Goal: Task Accomplishment & Management: Manage account settings

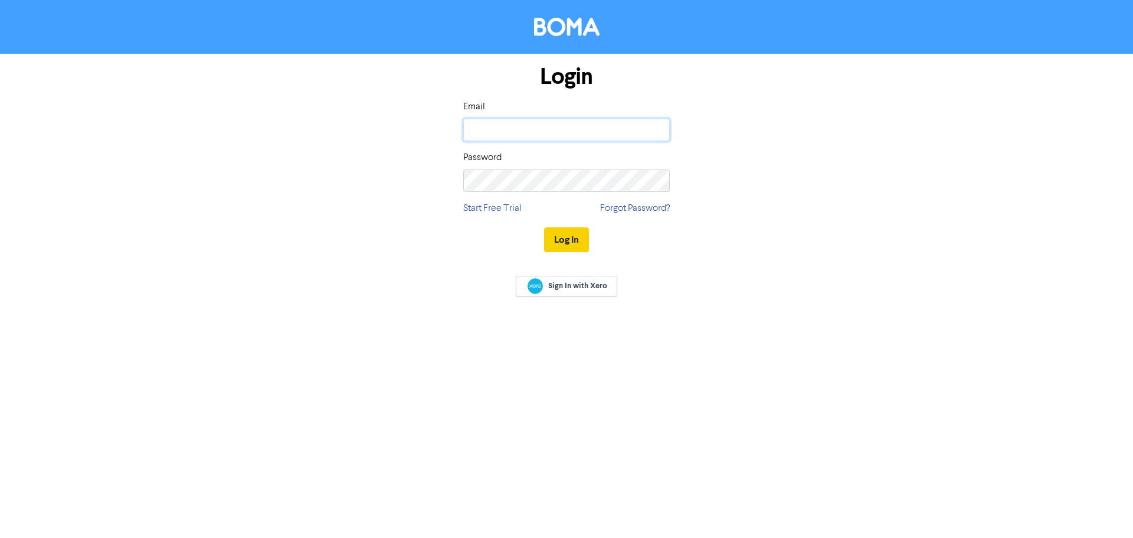
type input "[EMAIL_ADDRESS][DOMAIN_NAME]"
click at [578, 246] on button "Log In" at bounding box center [566, 239] width 45 height 25
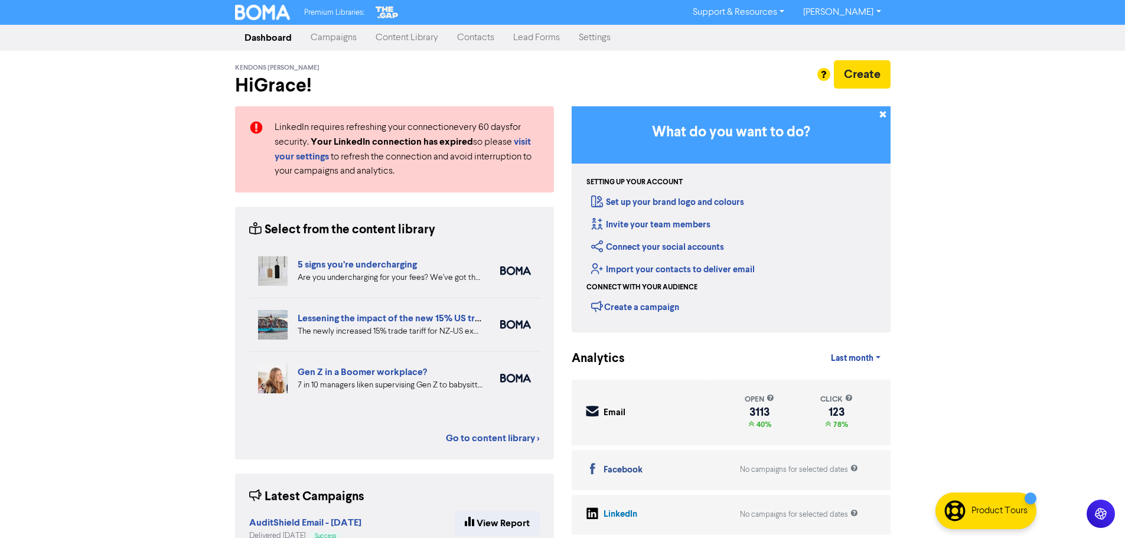
click at [469, 39] on link "Contacts" at bounding box center [475, 38] width 56 height 24
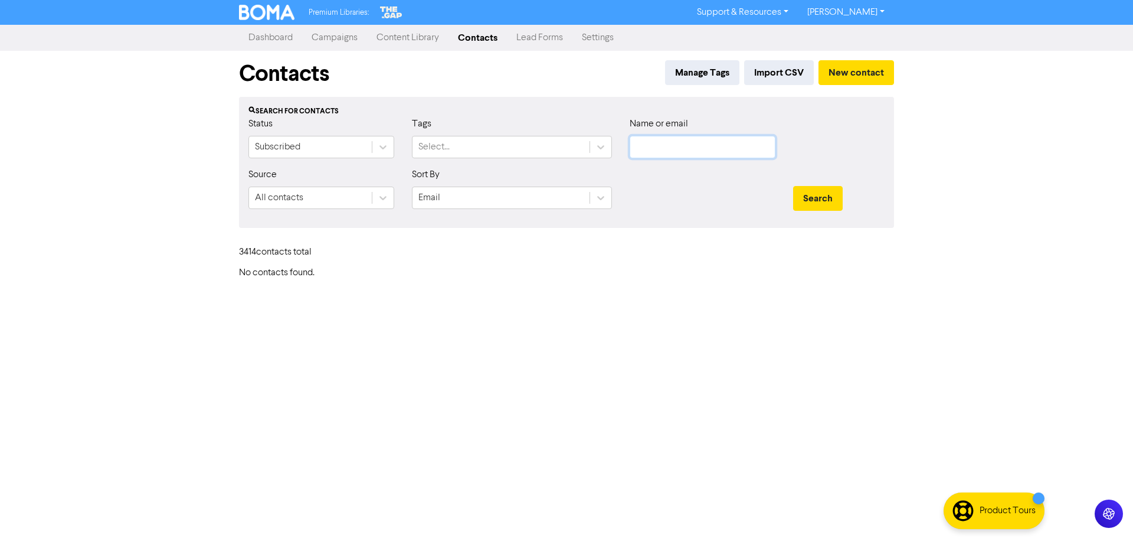
click at [708, 140] on input "text" at bounding box center [703, 147] width 146 height 22
paste input "[PERSON_NAME][EMAIL_ADDRESS][PERSON_NAME][DOMAIN_NAME]"
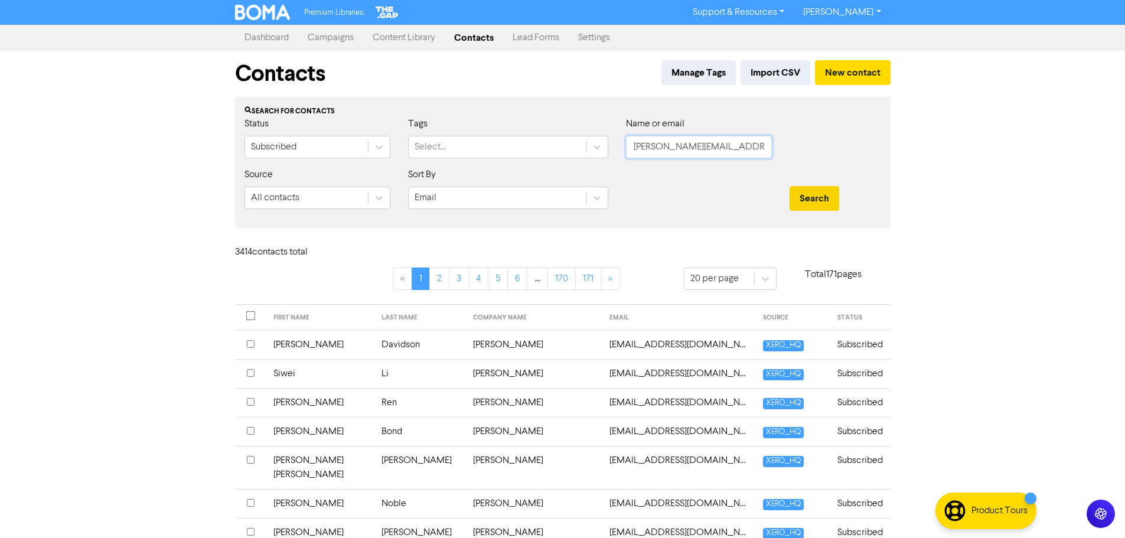
type input "[PERSON_NAME][EMAIL_ADDRESS][PERSON_NAME][DOMAIN_NAME]"
click at [819, 198] on button "Search" at bounding box center [814, 198] width 50 height 25
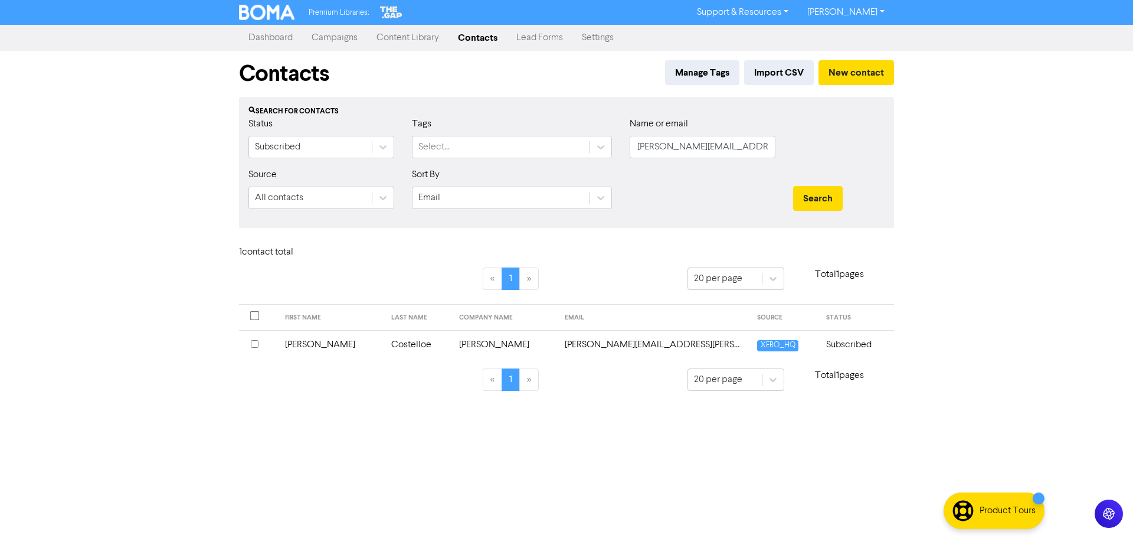
click at [329, 342] on td "[PERSON_NAME]" at bounding box center [331, 344] width 106 height 29
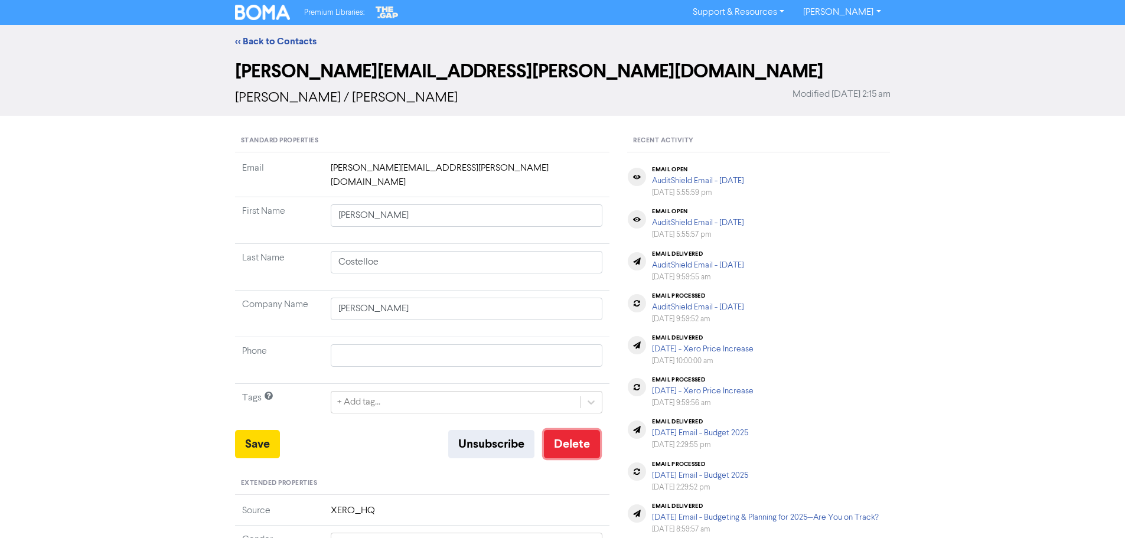
click at [581, 430] on button "Delete" at bounding box center [572, 444] width 56 height 28
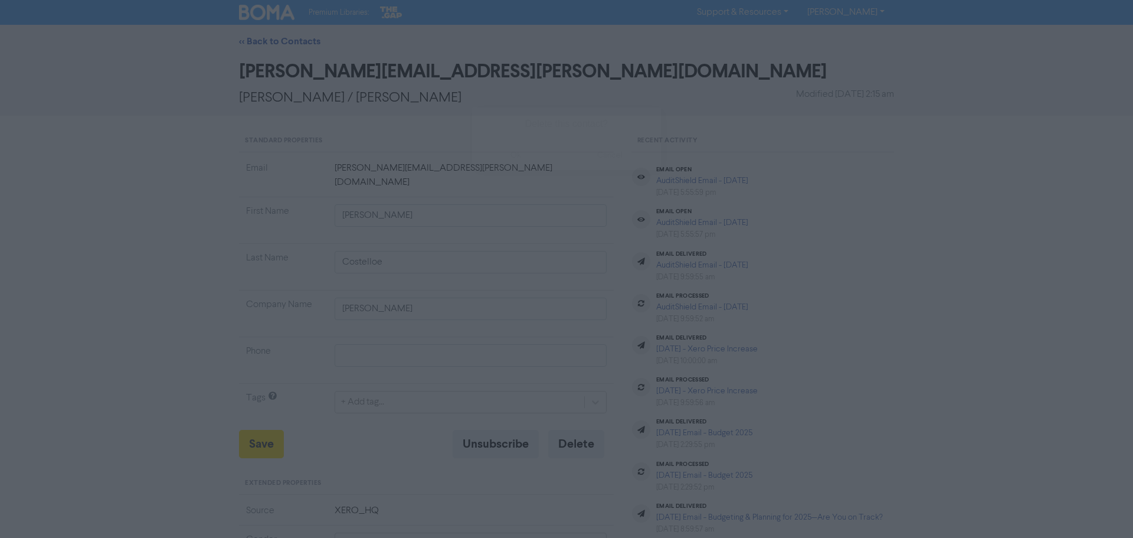
click at [524, 158] on button "ok" at bounding box center [515, 155] width 87 height 30
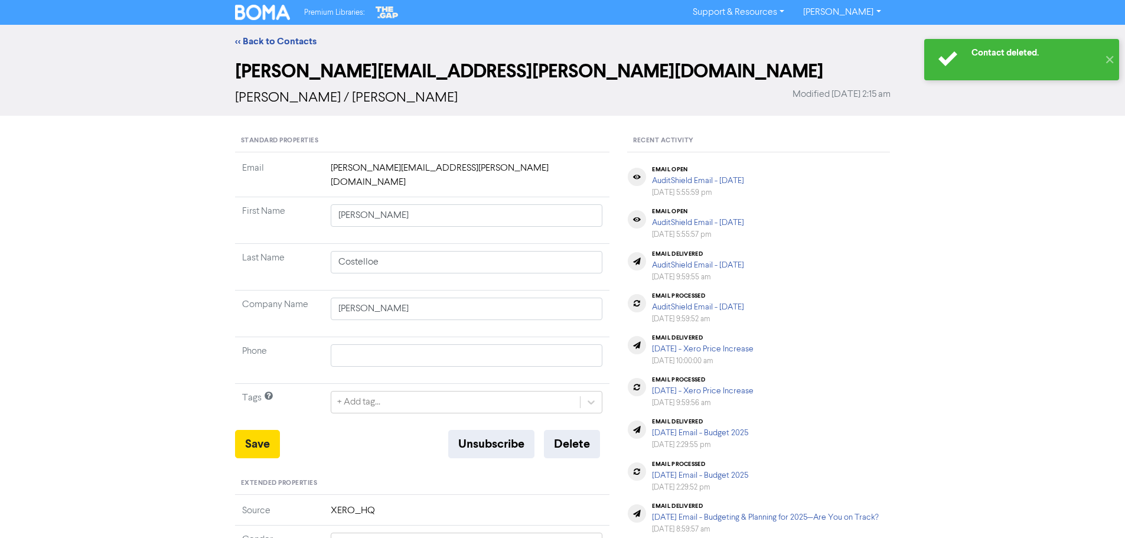
type input "[GEOGRAPHIC_DATA]"
click at [287, 42] on link "<< Back to Contacts" at bounding box center [275, 41] width 81 height 12
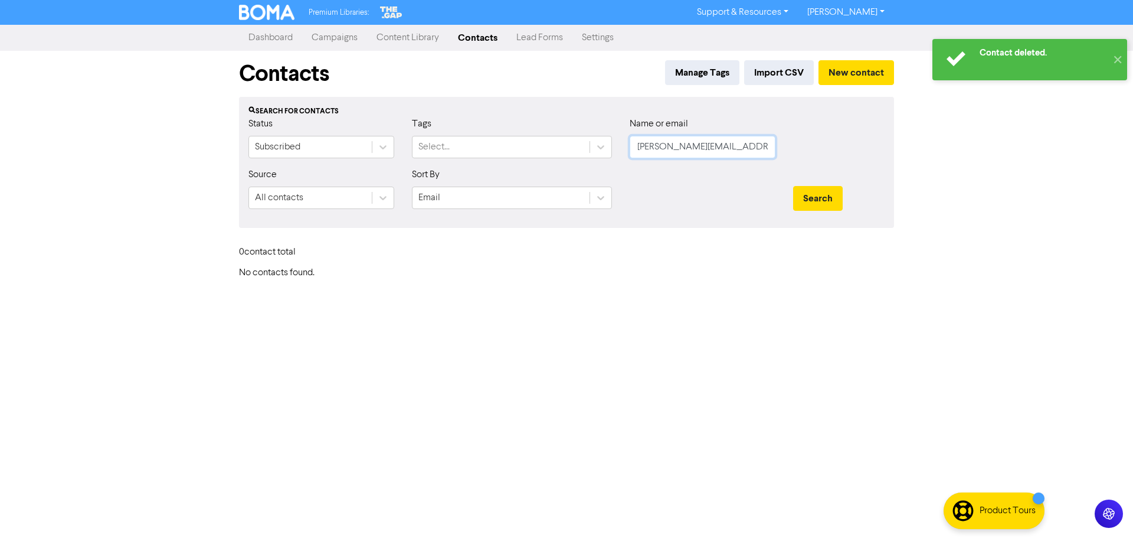
click at [692, 142] on input "[PERSON_NAME][EMAIL_ADDRESS][PERSON_NAME][DOMAIN_NAME]" at bounding box center [703, 147] width 146 height 22
click at [837, 188] on button "Search" at bounding box center [818, 198] width 50 height 25
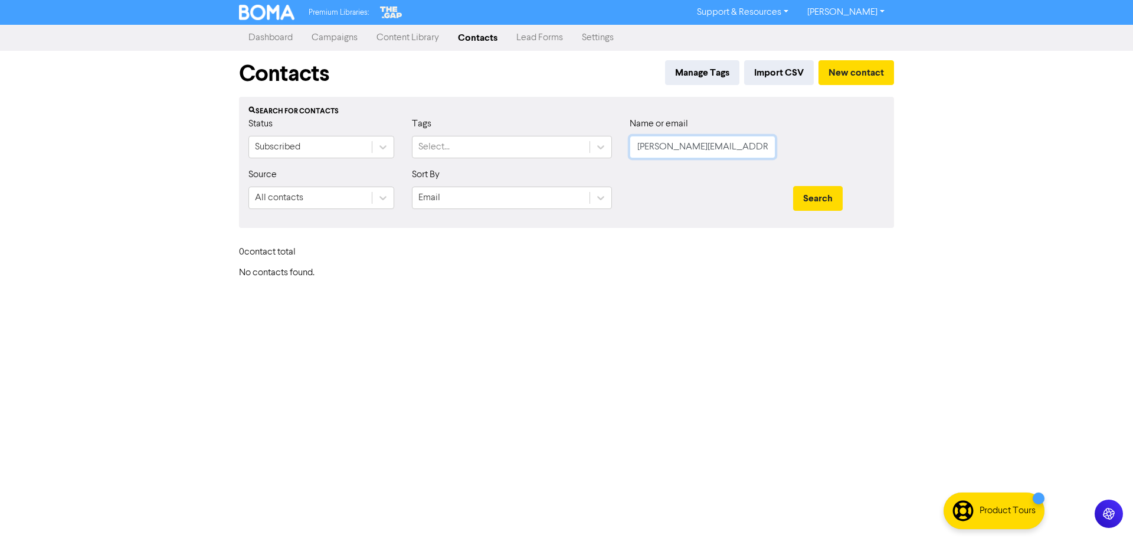
click at [698, 144] on input "[PERSON_NAME][EMAIL_ADDRESS][PERSON_NAME][DOMAIN_NAME]" at bounding box center [703, 147] width 146 height 22
click at [668, 142] on input "text" at bounding box center [703, 147] width 146 height 22
paste input "[PERSON_NAME][EMAIL_ADDRESS][DOMAIN_NAME]"
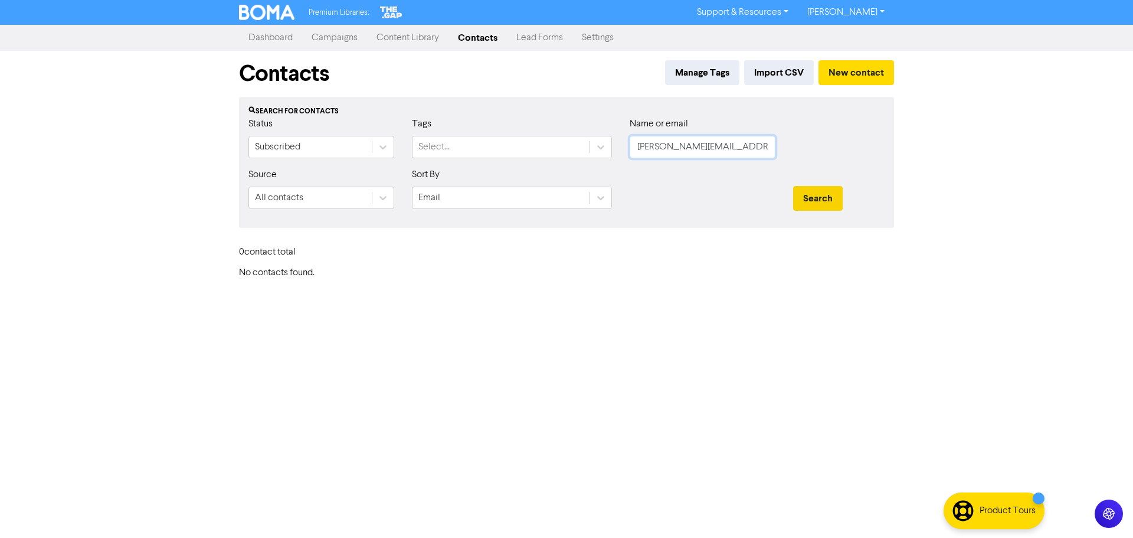
scroll to position [0, 5]
type input "[PERSON_NAME][EMAIL_ADDRESS][DOMAIN_NAME]"
click at [825, 191] on button "Search" at bounding box center [818, 198] width 50 height 25
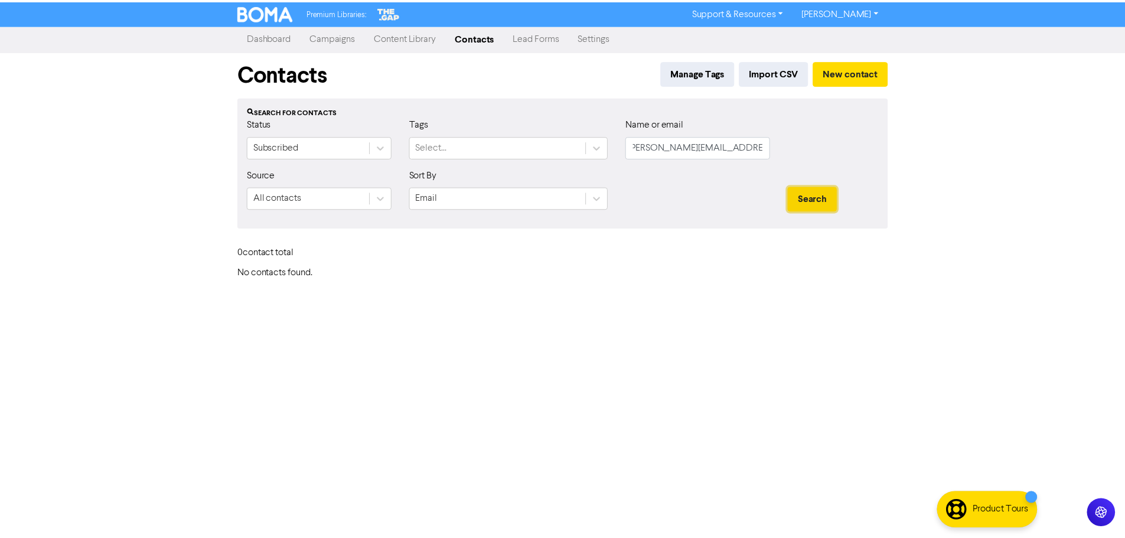
scroll to position [0, 0]
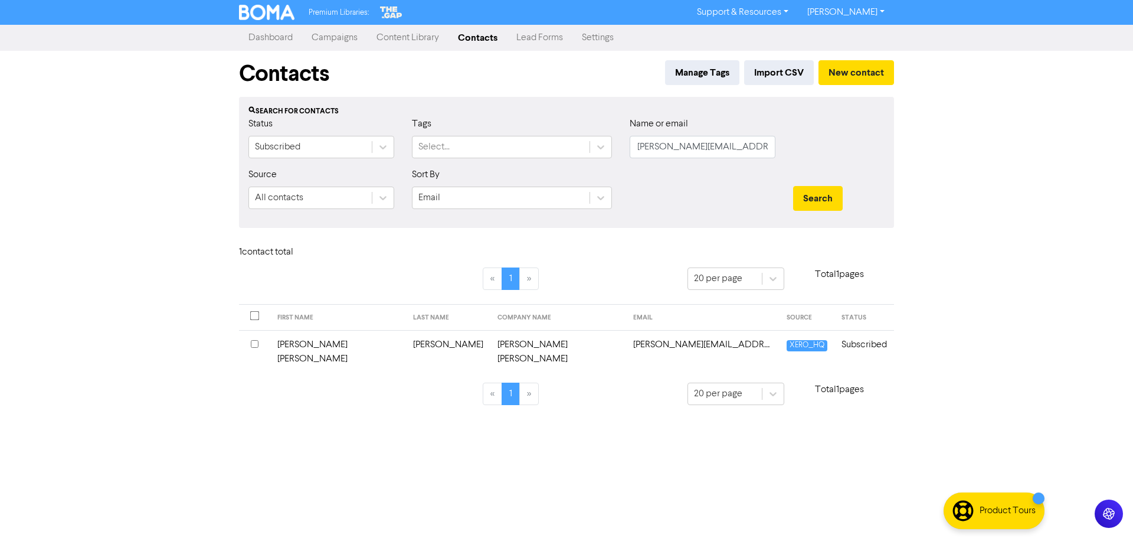
click at [496, 341] on td "[PERSON_NAME] [PERSON_NAME]" at bounding box center [559, 351] width 136 height 43
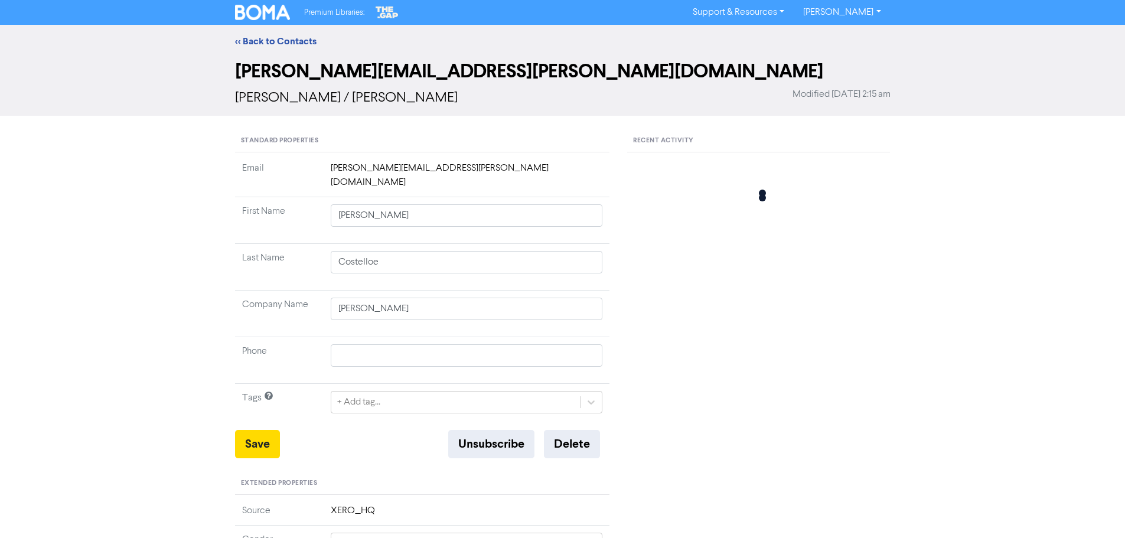
type input "[GEOGRAPHIC_DATA]"
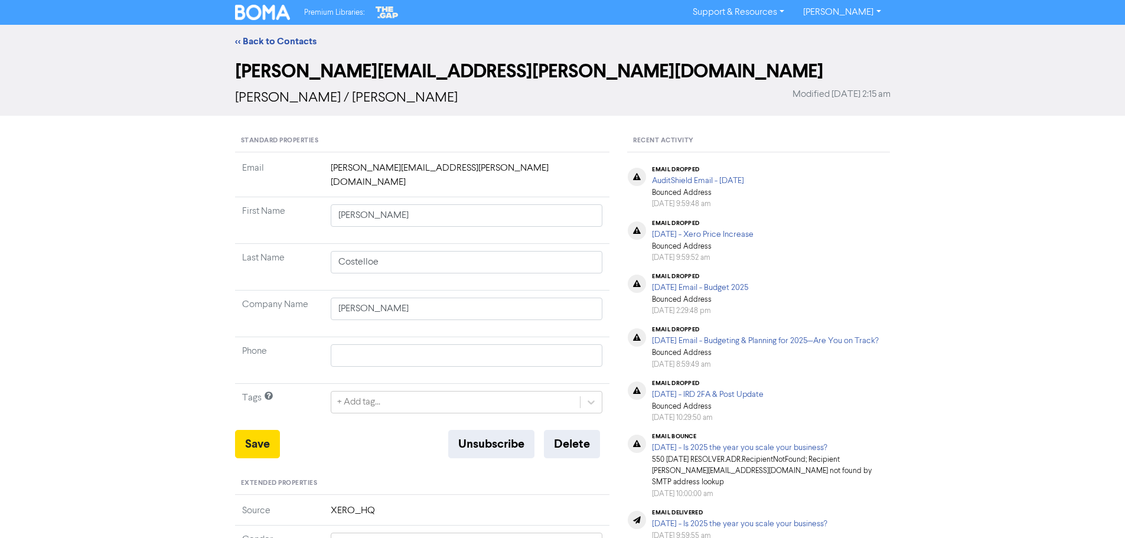
type input "[PERSON_NAME] [PERSON_NAME]"
type input "[PERSON_NAME]"
type input "[PERSON_NAME] [PERSON_NAME]"
type input "021 043 9927"
type input "[STREET_ADDRESS]"
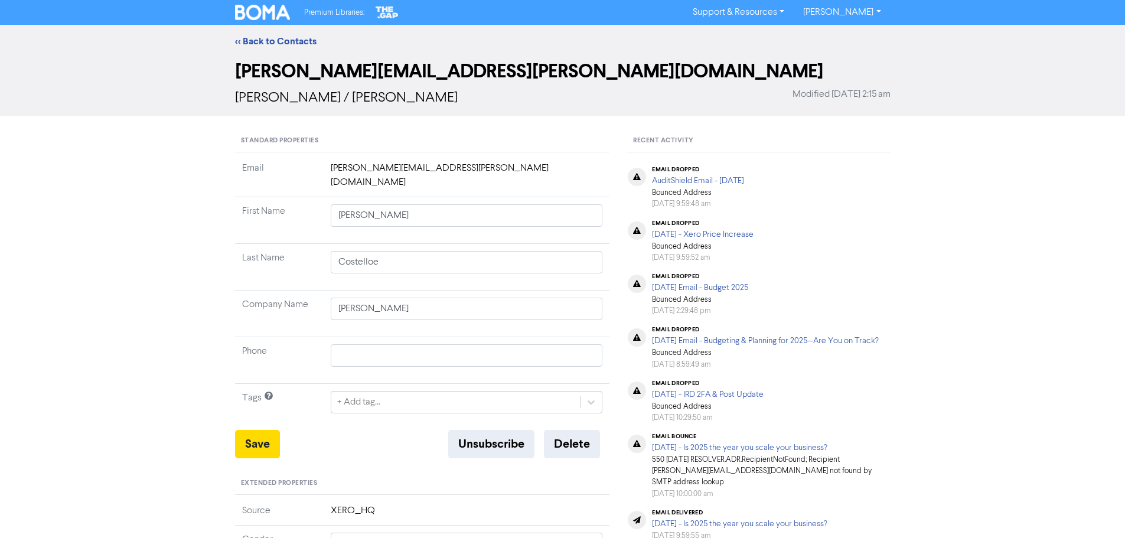
type input "8022"
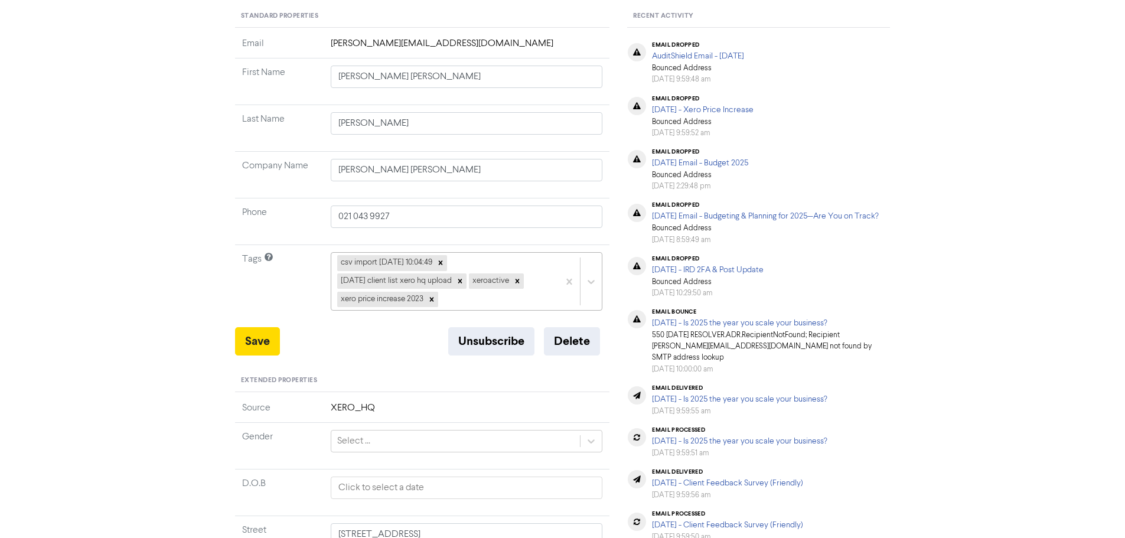
scroll to position [118, 0]
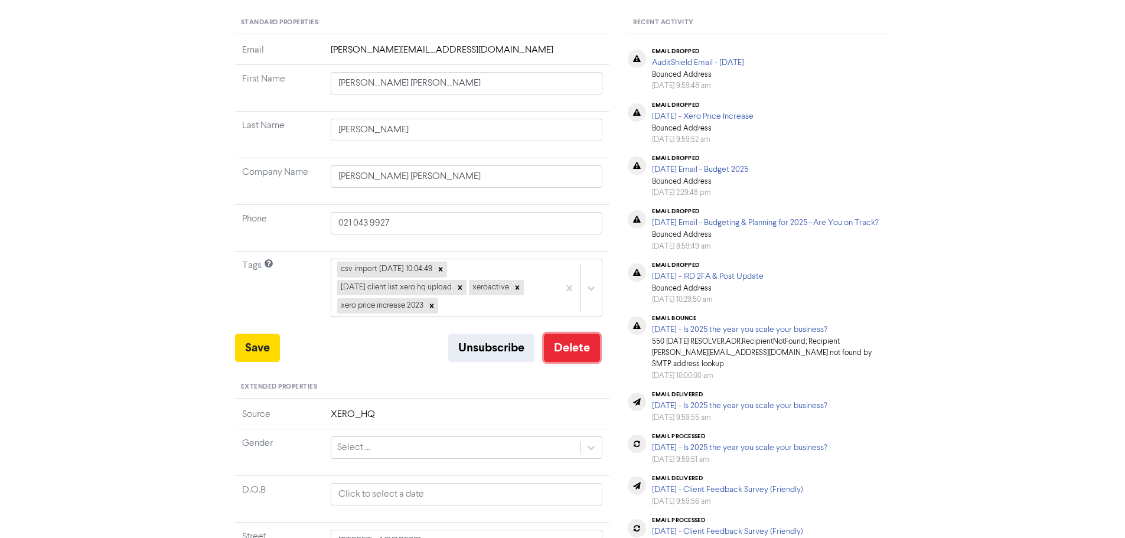
click at [576, 352] on button "Delete" at bounding box center [572, 348] width 56 height 28
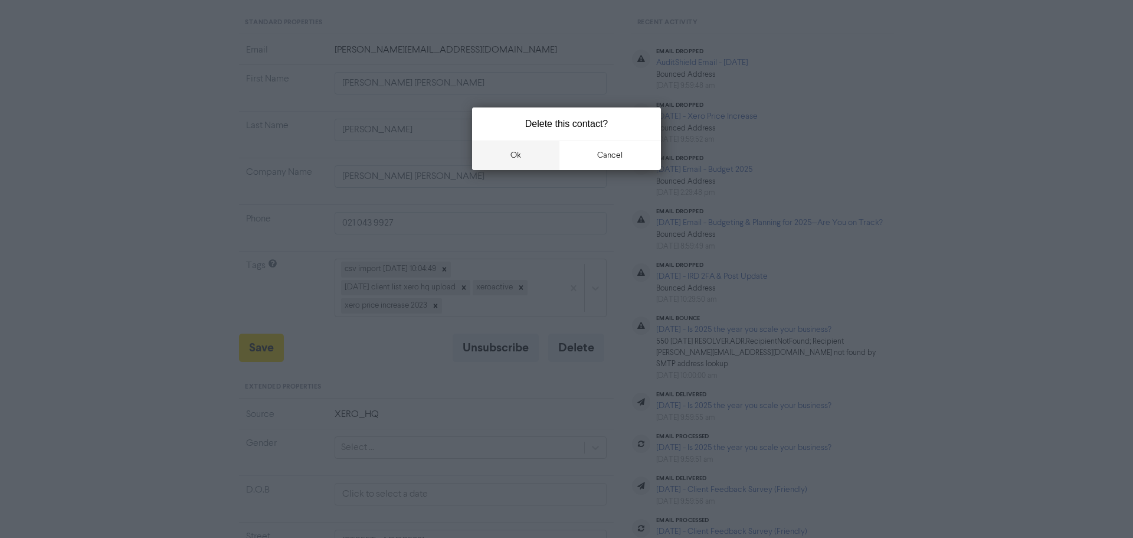
click at [527, 162] on button "ok" at bounding box center [515, 155] width 87 height 30
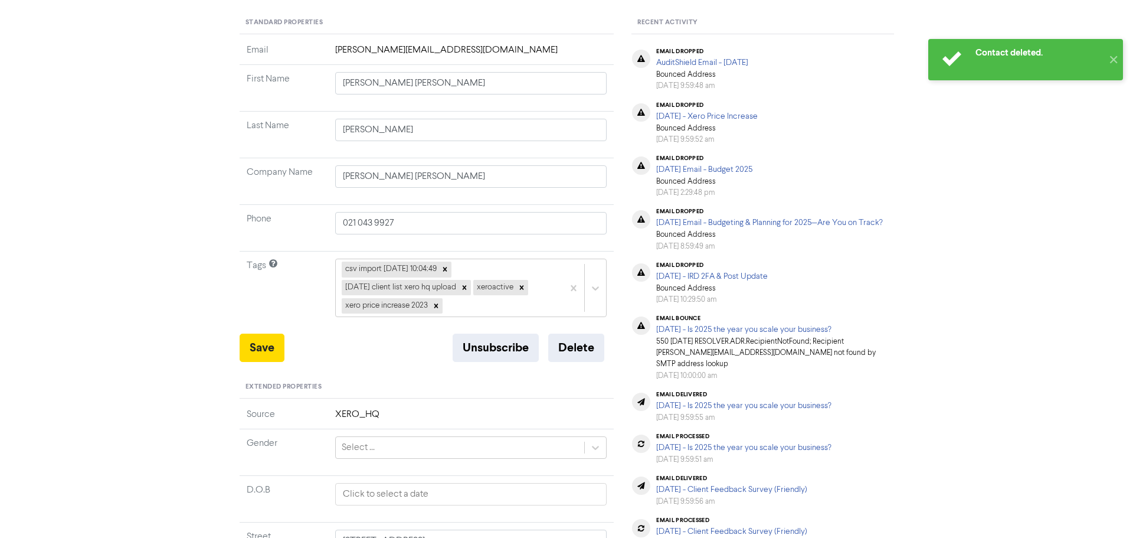
scroll to position [0, 0]
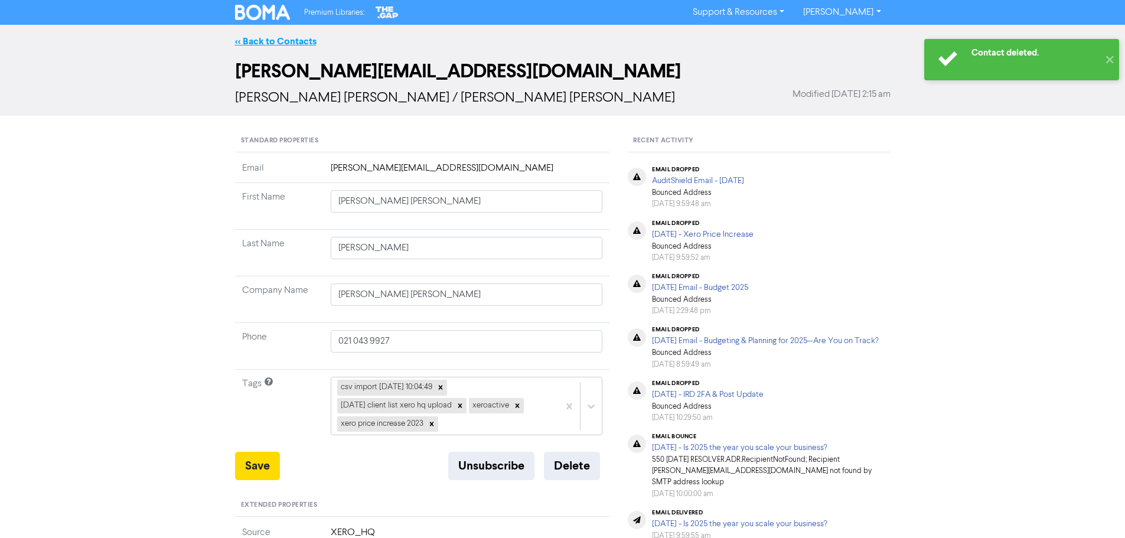
click at [298, 44] on link "<< Back to Contacts" at bounding box center [275, 41] width 81 height 12
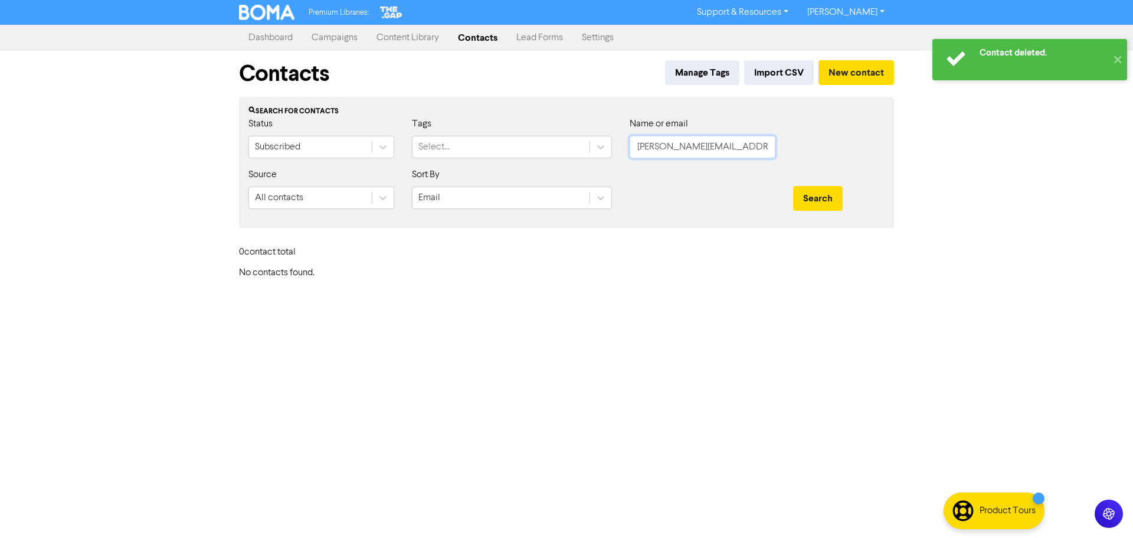
click at [730, 152] on input "[PERSON_NAME][EMAIL_ADDRESS][DOMAIN_NAME]" at bounding box center [703, 147] width 146 height 22
click at [823, 198] on button "Search" at bounding box center [818, 198] width 50 height 25
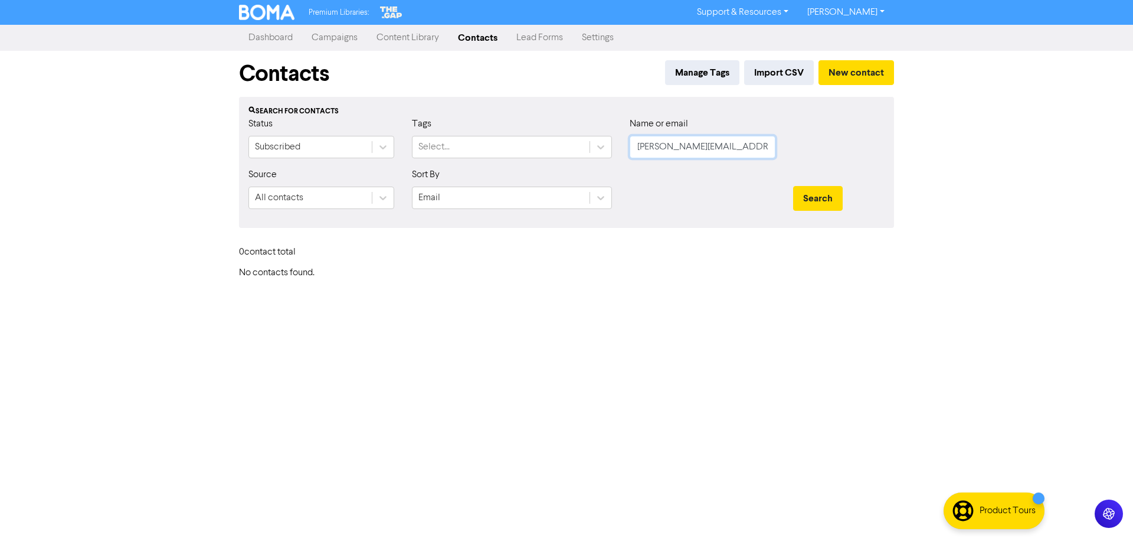
click at [690, 139] on input "[PERSON_NAME][EMAIL_ADDRESS][DOMAIN_NAME]" at bounding box center [703, 147] width 146 height 22
click at [690, 138] on input "[PERSON_NAME][EMAIL_ADDRESS][DOMAIN_NAME]" at bounding box center [703, 147] width 146 height 22
paste input "[EMAIL_ADDRESS][DOMAIN_NAME]"
type input "[EMAIL_ADDRESS][DOMAIN_NAME]"
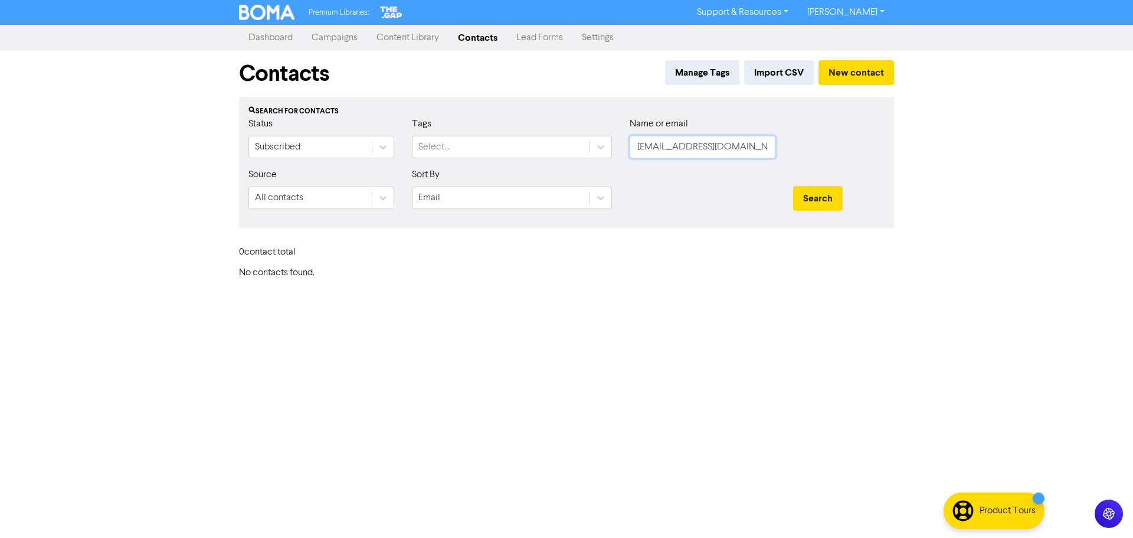
click at [793, 186] on button "Search" at bounding box center [818, 198] width 50 height 25
